Goal: Task Accomplishment & Management: Use online tool/utility

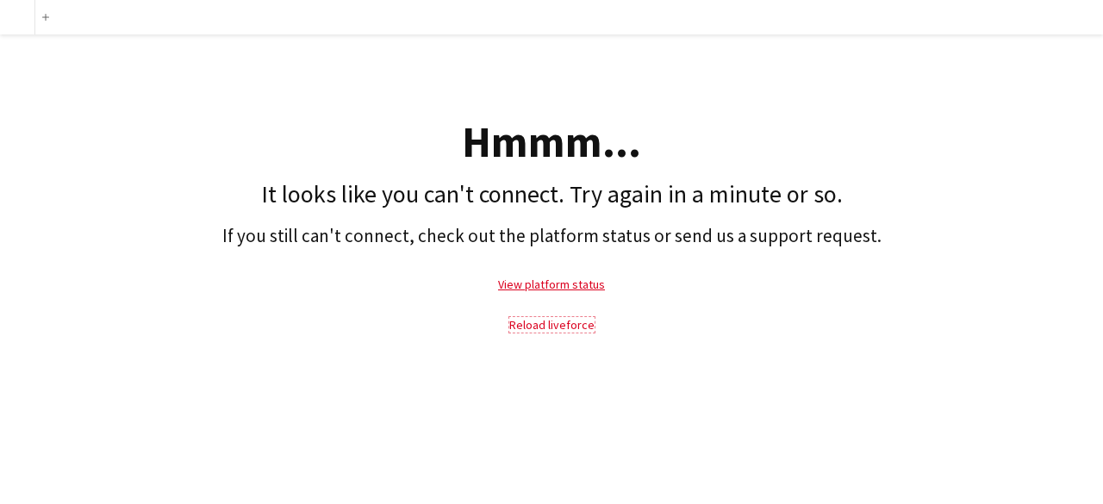
click at [541, 327] on link "Reload liveforce" at bounding box center [551, 325] width 85 height 16
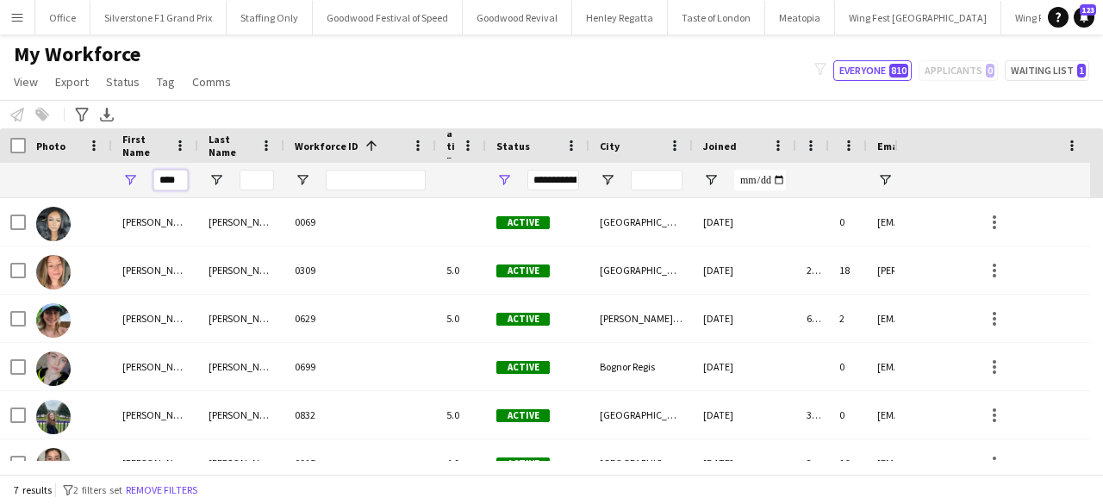
click at [172, 183] on input "****" at bounding box center [170, 180] width 34 height 21
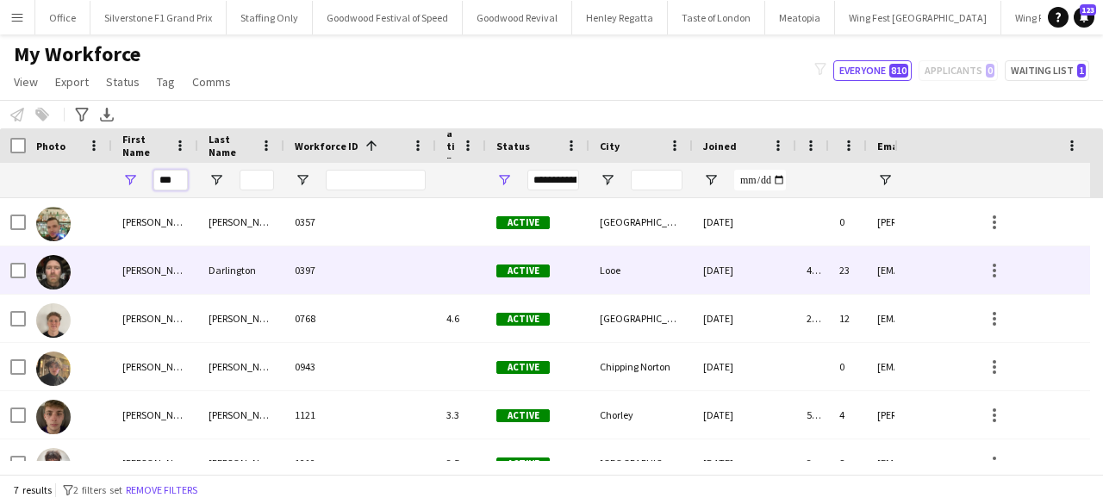
scroll to position [74, 0]
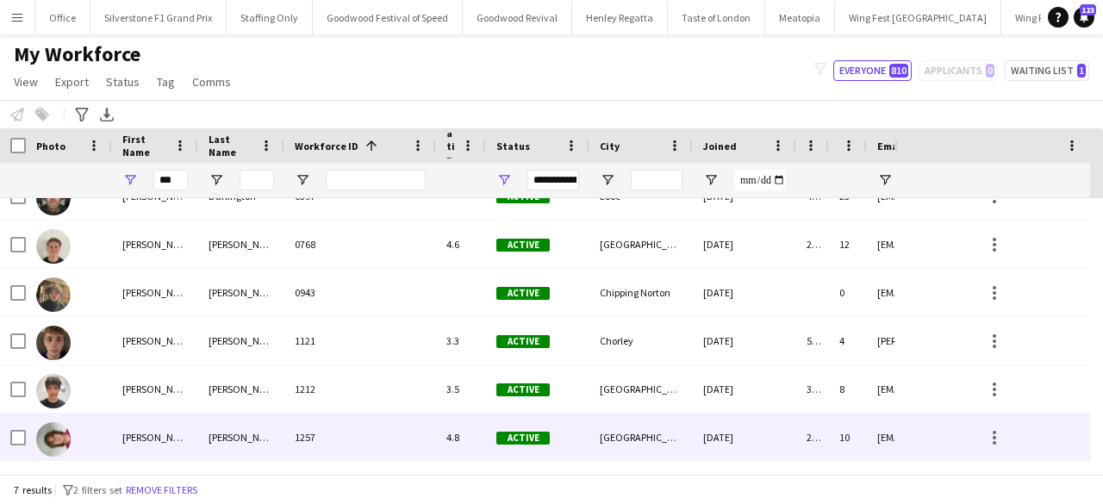
click at [209, 427] on div "[PERSON_NAME]" at bounding box center [241, 437] width 86 height 47
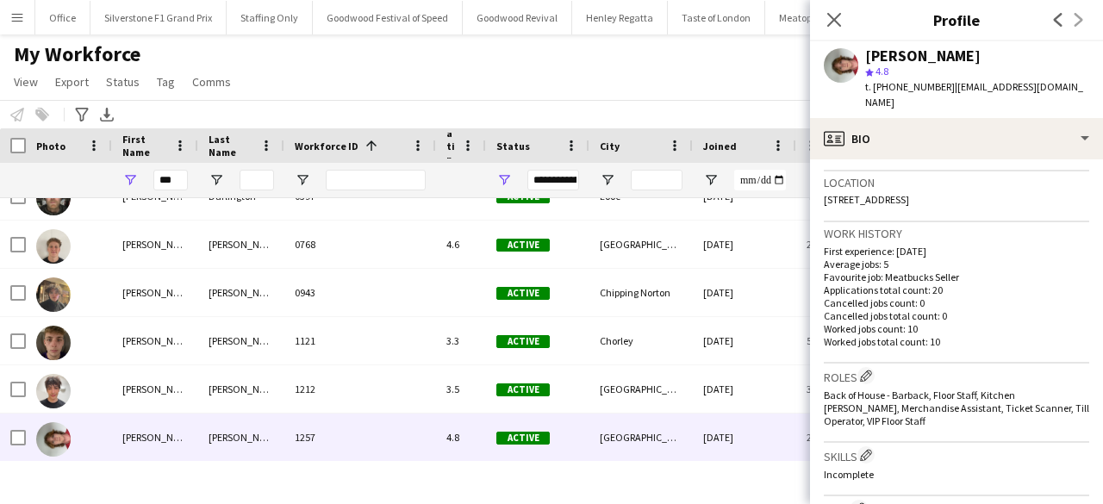
scroll to position [364, 0]
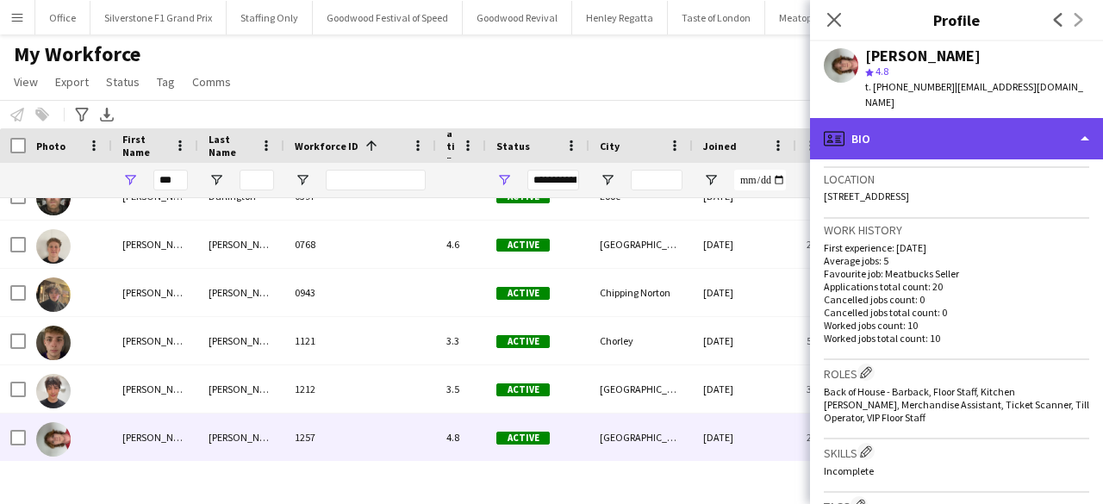
click at [894, 134] on div "profile Bio" at bounding box center [956, 138] width 293 height 41
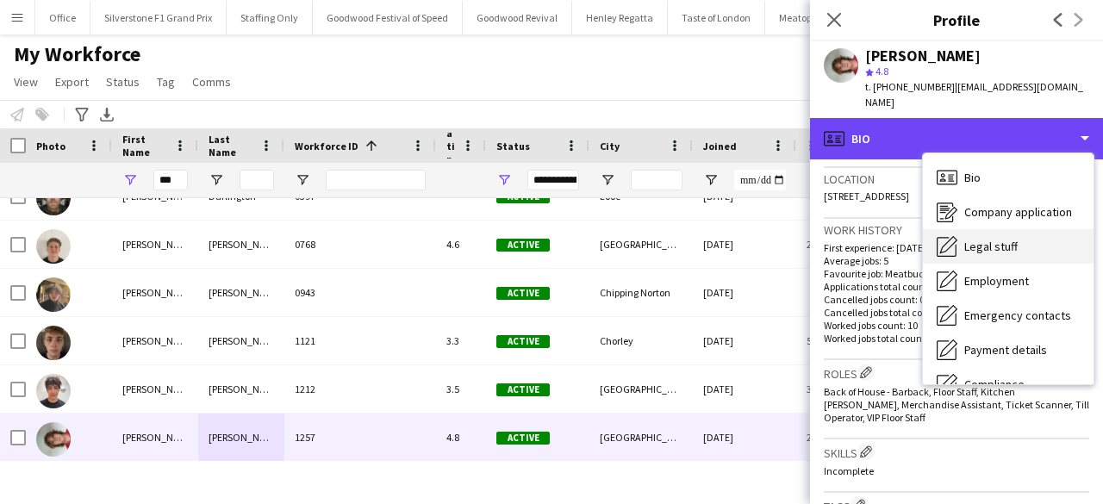
scroll to position [128, 0]
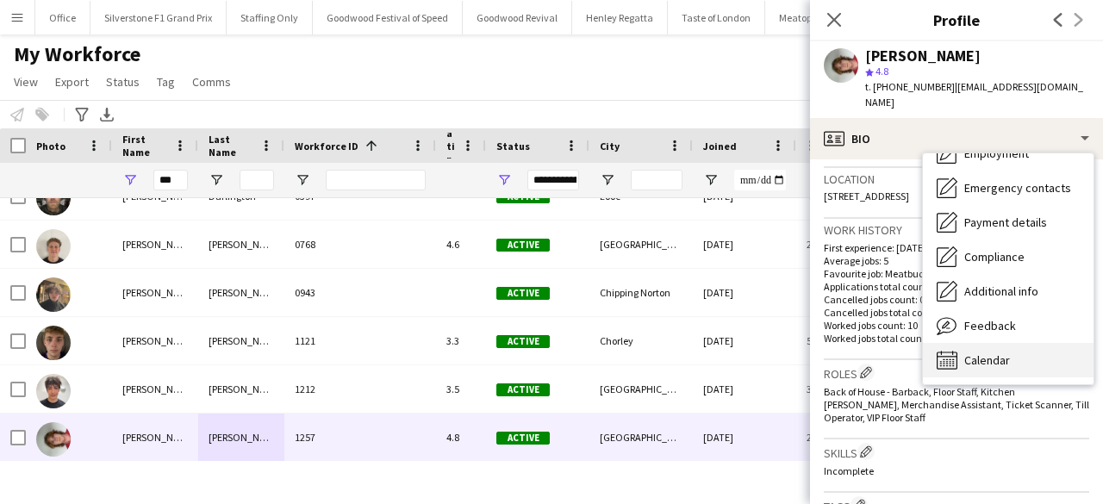
click at [997, 352] on span "Calendar" at bounding box center [987, 360] width 46 height 16
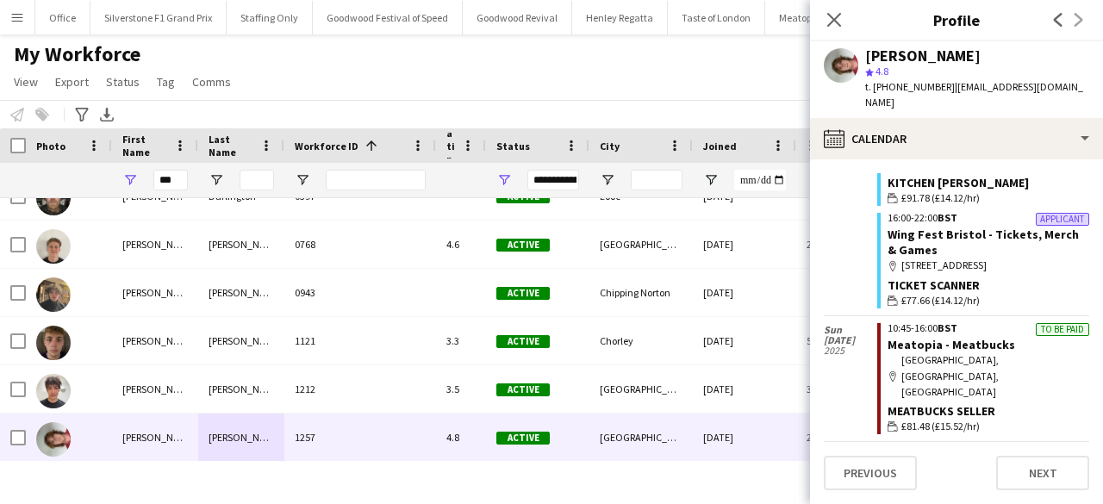
scroll to position [496, 0]
click at [874, 471] on button "Previous" at bounding box center [870, 473] width 93 height 34
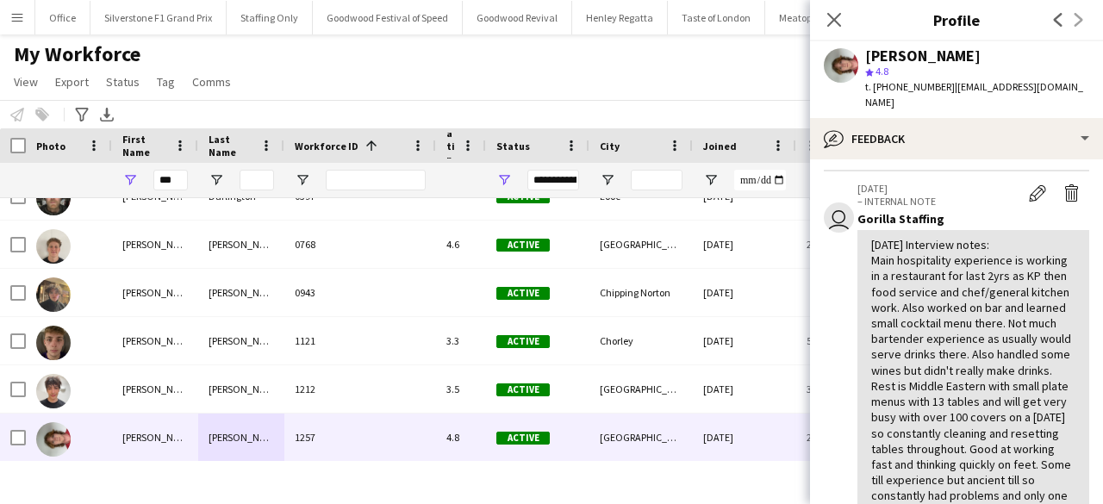
scroll to position [609, 0]
click at [165, 178] on input "***" at bounding box center [170, 180] width 34 height 21
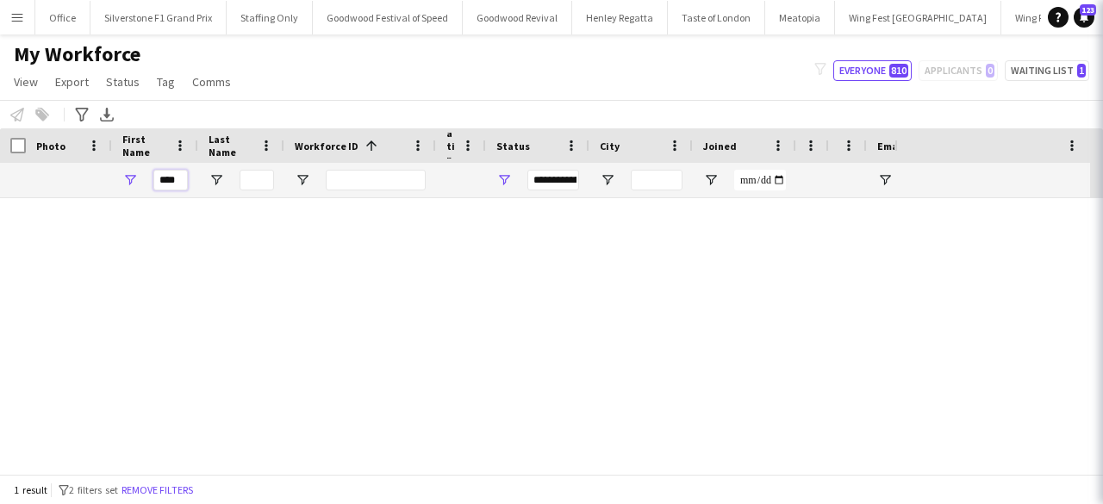
scroll to position [0, 0]
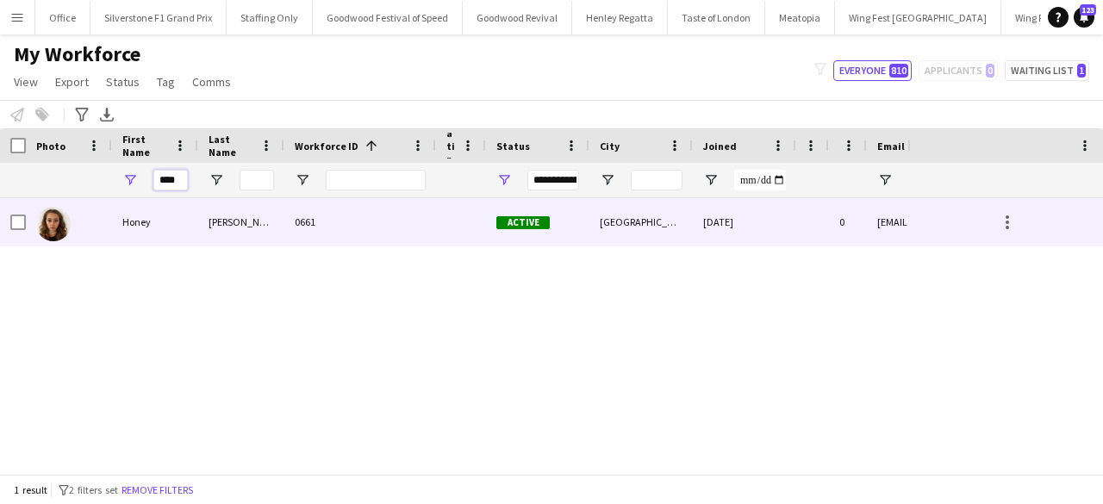
type input "****"
click at [215, 233] on div "[PERSON_NAME]" at bounding box center [241, 221] width 86 height 47
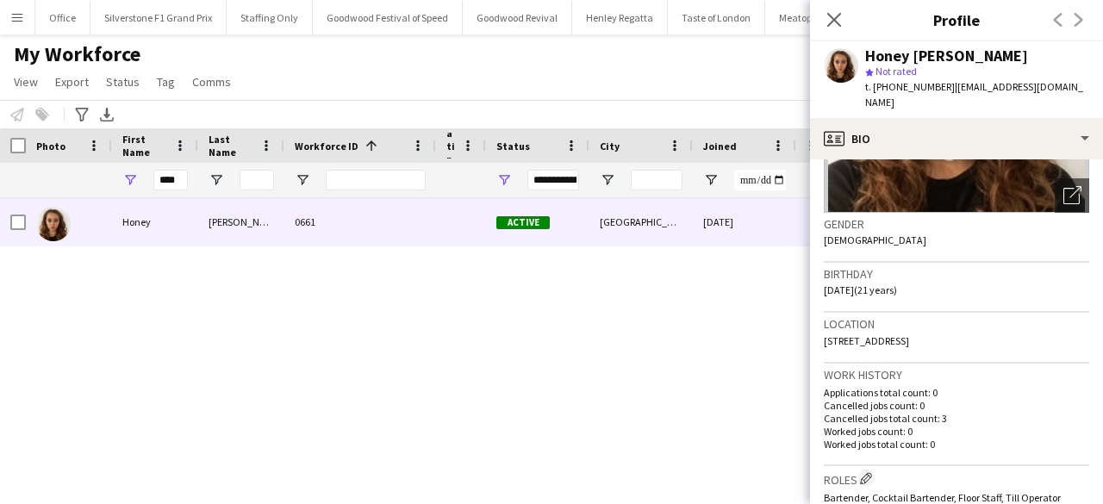
scroll to position [270, 0]
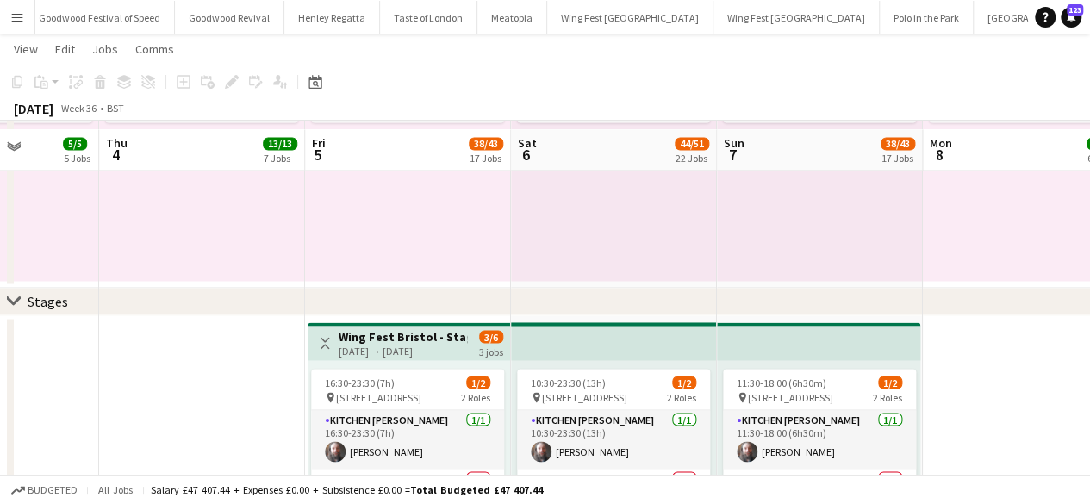
scroll to position [1485, 0]
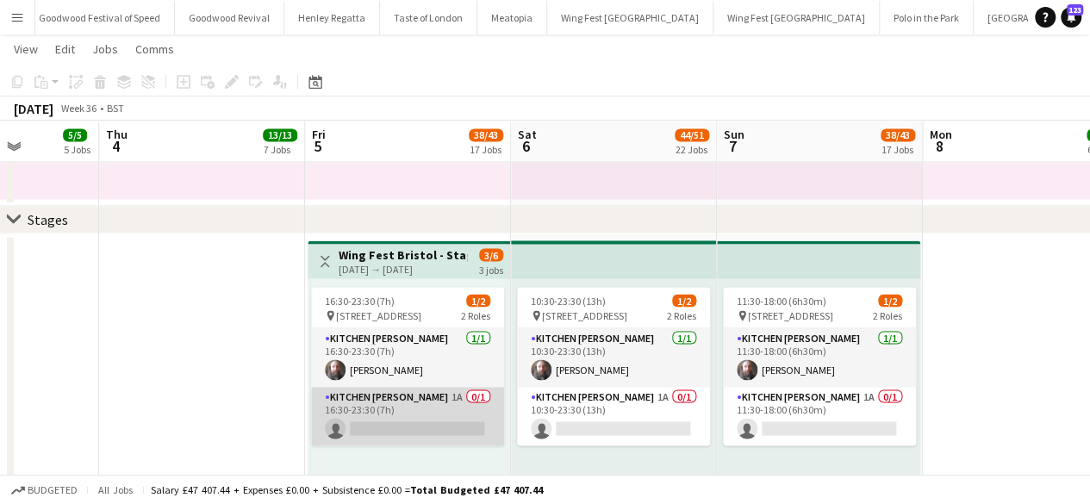
click at [422, 433] on app-card-role "Kitchen Porter 1A 0/1 16:30-23:30 (7h) single-neutral-actions" at bounding box center [407, 416] width 193 height 59
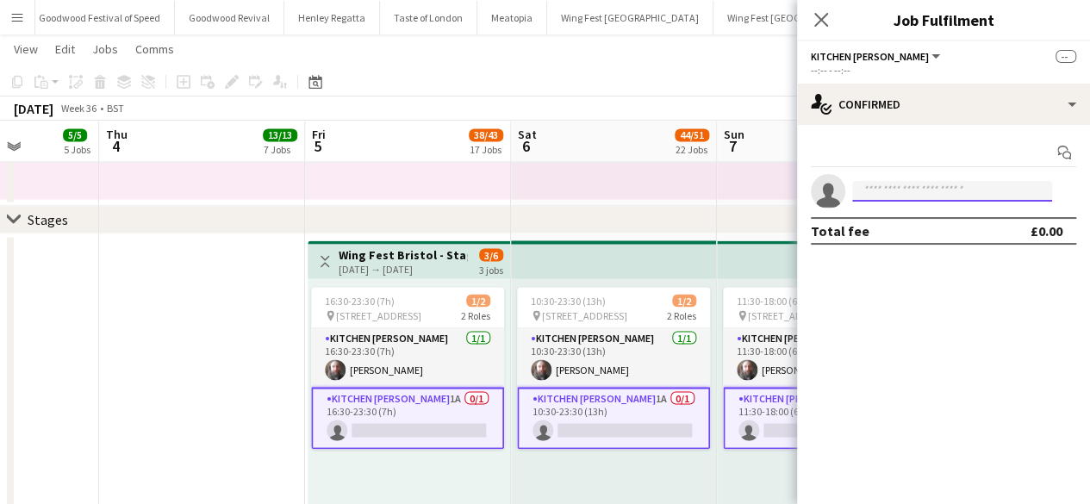
click at [884, 195] on input at bounding box center [952, 191] width 200 height 21
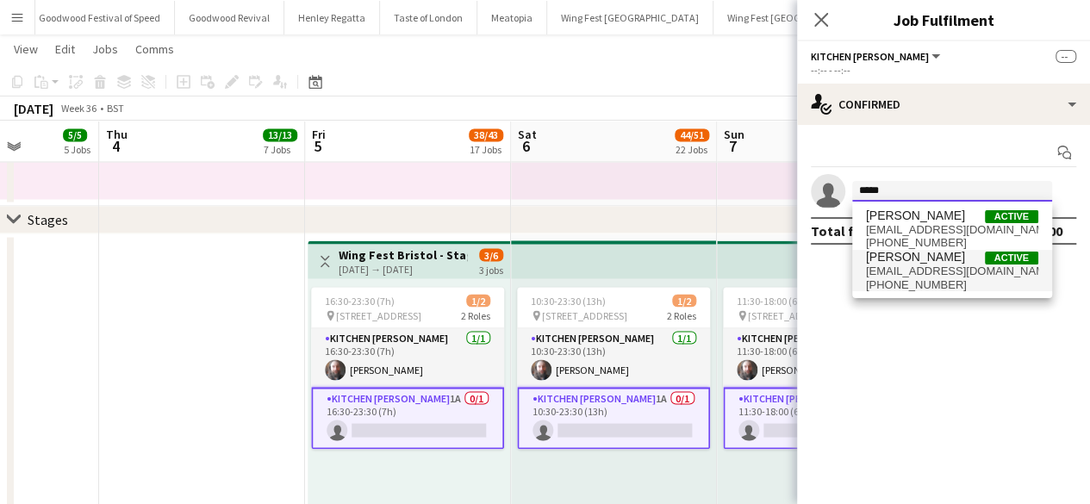
type input "*****"
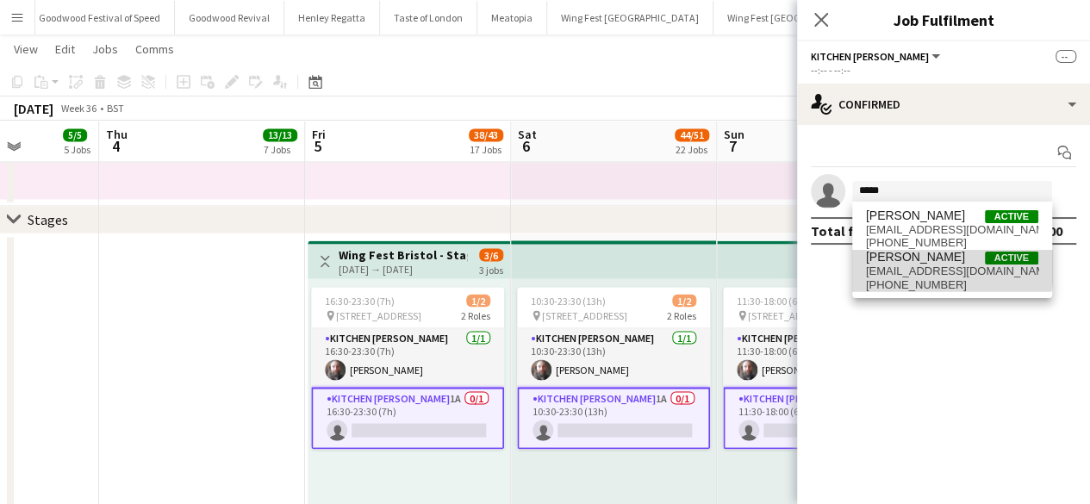
click at [909, 261] on span "[PERSON_NAME]" at bounding box center [915, 257] width 99 height 15
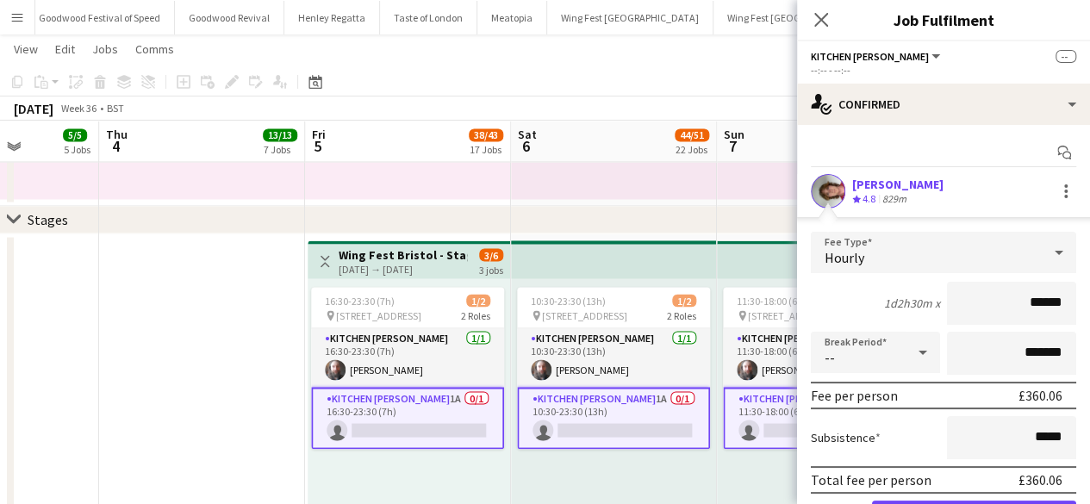
scroll to position [95, 0]
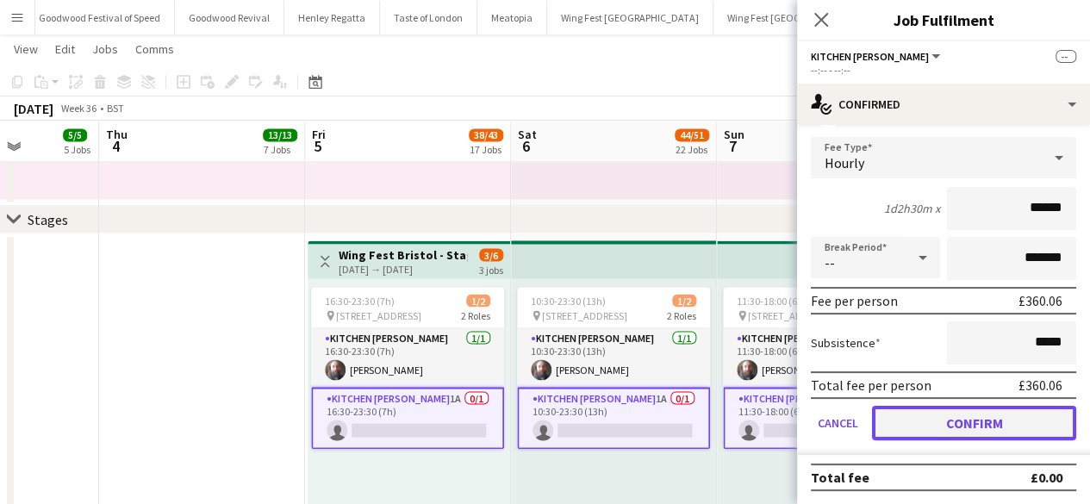
click at [920, 430] on button "Confirm" at bounding box center [974, 423] width 204 height 34
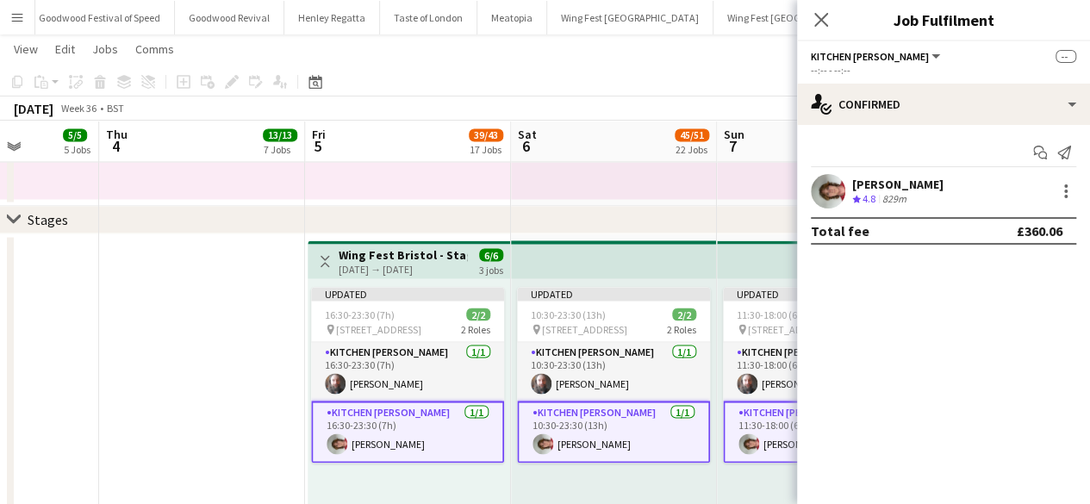
scroll to position [0, 0]
click at [750, 487] on div "Updated 11:30-18:00 (6h30m) 2/2 pin The Pavillion 1, Bristol BS1 5JE, UK 2 Role…" at bounding box center [818, 411] width 203 height 267
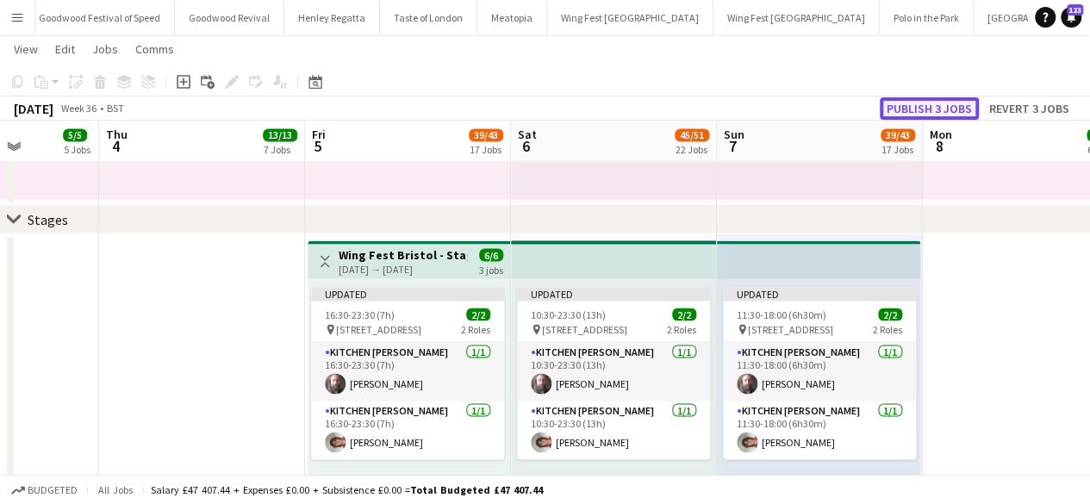
click at [914, 100] on button "Publish 3 jobs" at bounding box center [929, 108] width 99 height 22
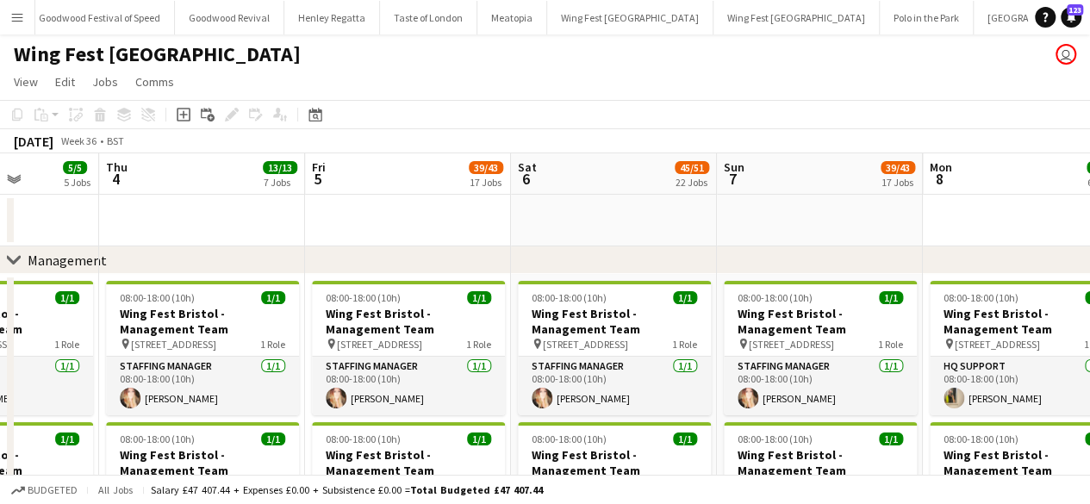
click at [12, 255] on icon "chevron-right" at bounding box center [14, 260] width 14 height 14
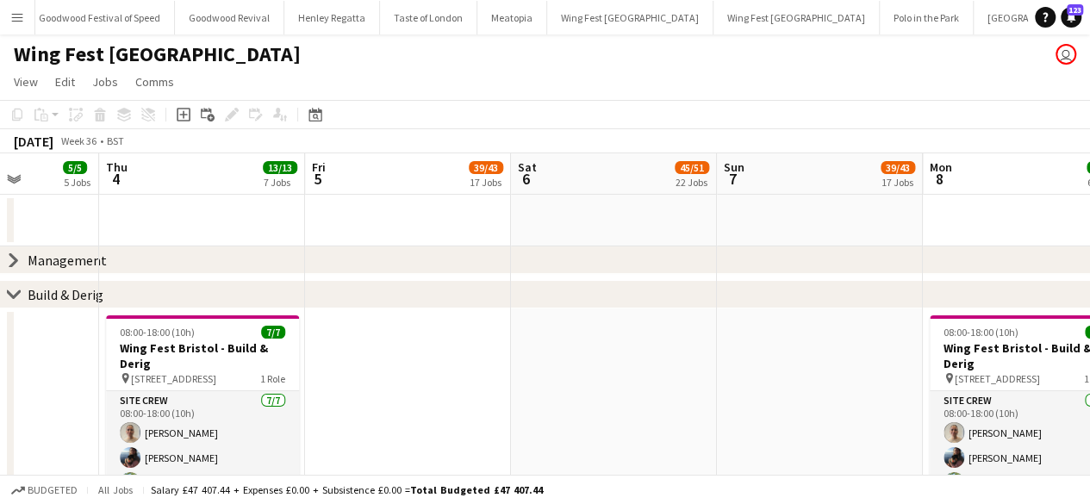
click at [12, 296] on icon at bounding box center [13, 293] width 13 height 7
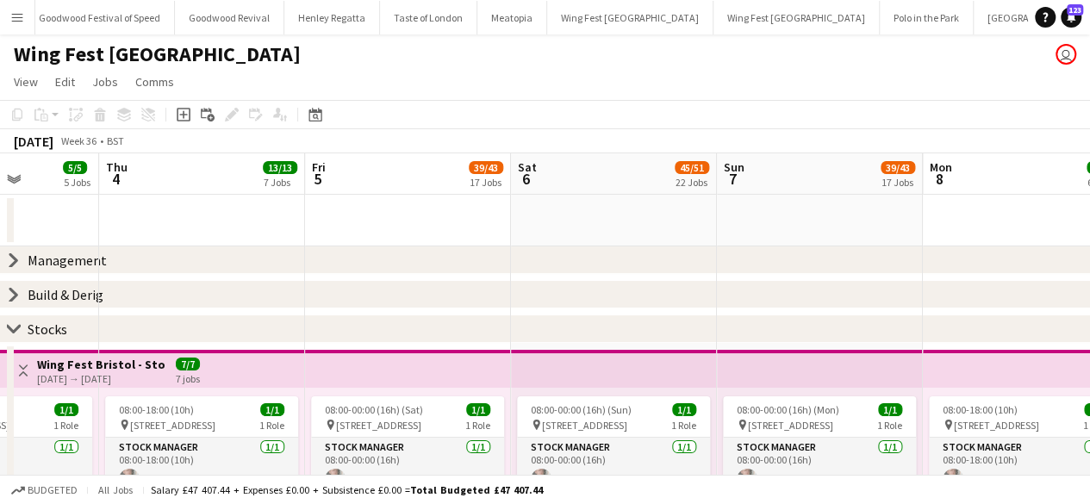
click at [13, 327] on icon "chevron-right" at bounding box center [14, 329] width 14 height 14
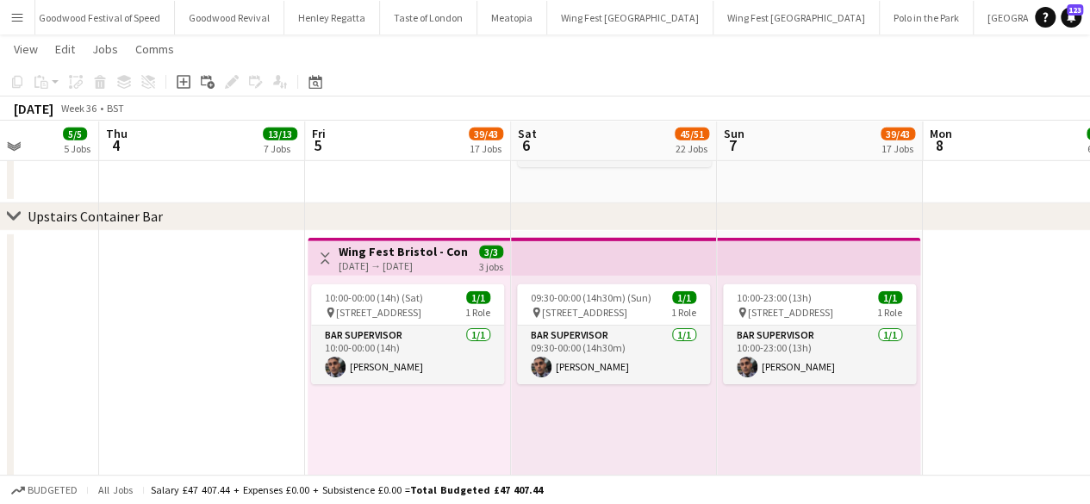
scroll to position [2608, 0]
